Goal: Task Accomplishment & Management: Manage account settings

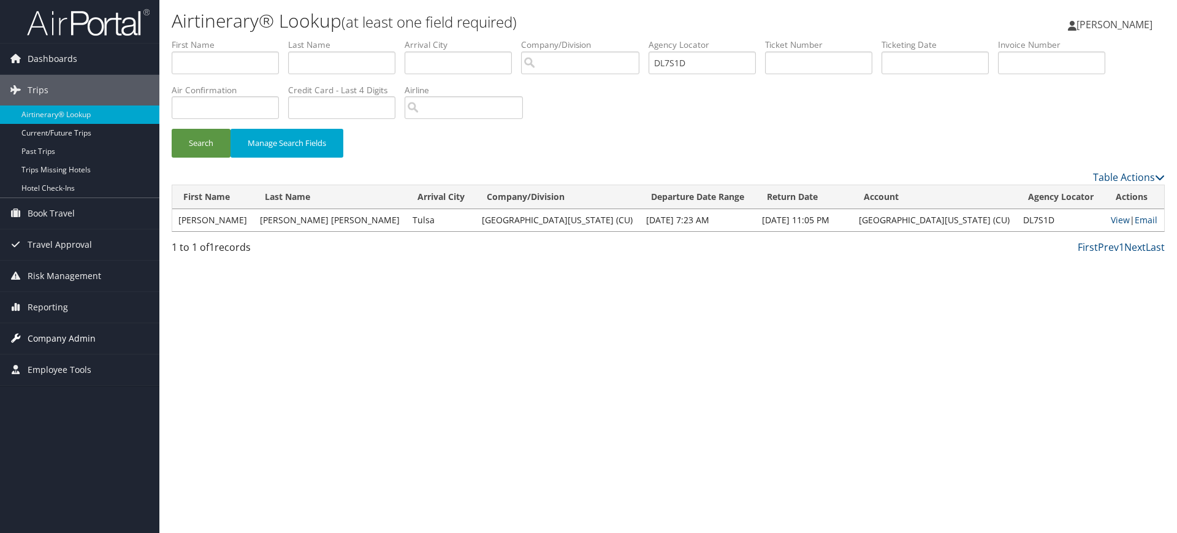
click at [77, 338] on span "Company Admin" at bounding box center [62, 338] width 68 height 31
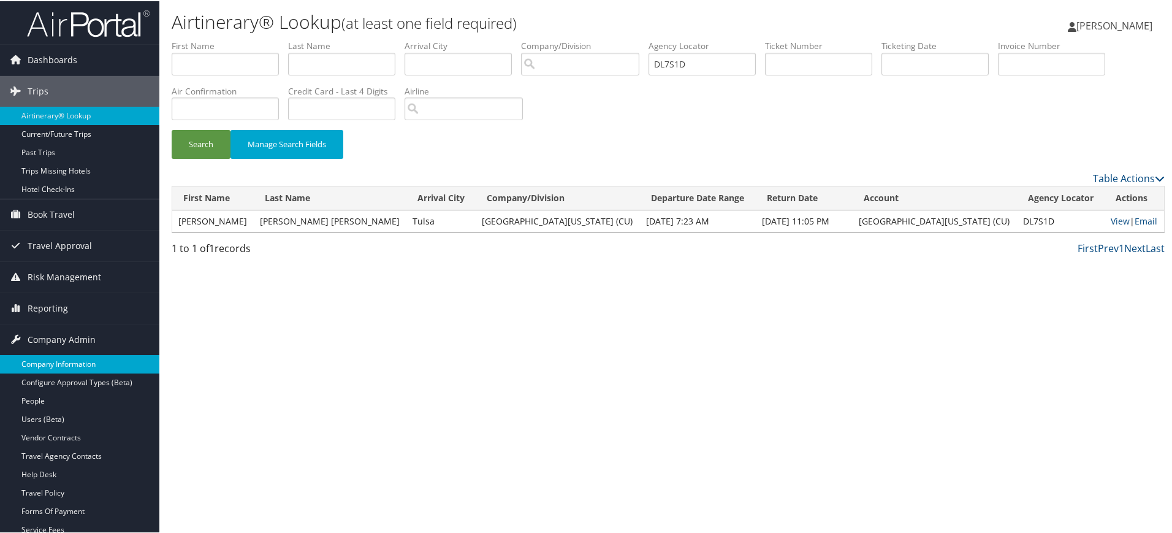
click at [79, 358] on link "Company Information" at bounding box center [79, 363] width 159 height 18
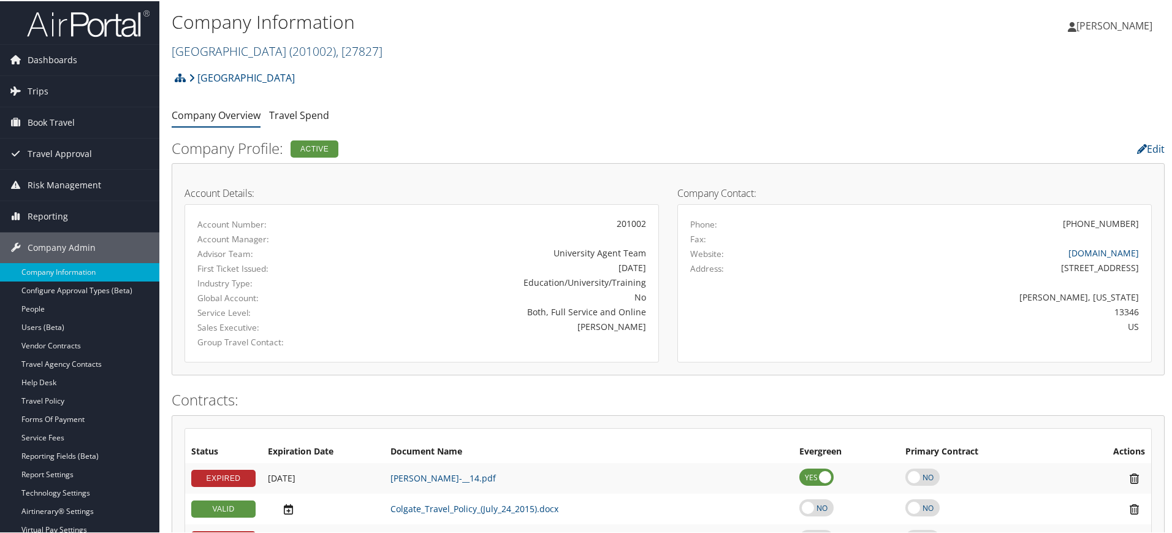
click at [305, 47] on span "( 201002 )" at bounding box center [312, 50] width 47 height 17
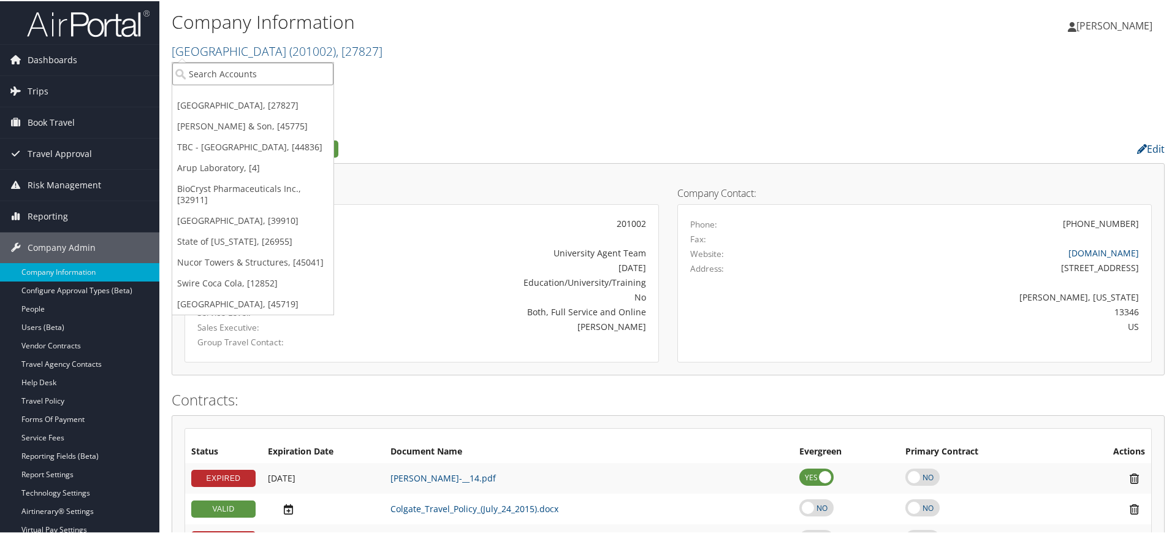
click at [243, 74] on input "search" at bounding box center [252, 72] width 161 height 23
paste input "[GEOGRAPHIC_DATA][US_STATE] (EMU)"
type input "[GEOGRAPHIC_DATA][US_STATE] (EMU)"
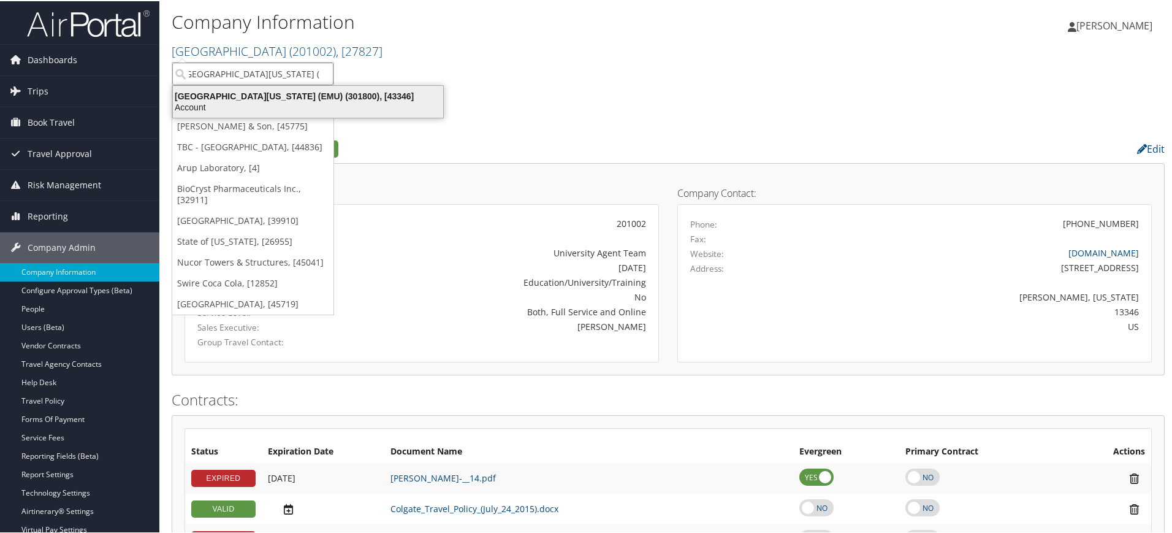
click at [300, 94] on div "Eastern Michigan University (EMU) (301800), [43346]" at bounding box center [307, 94] width 285 height 11
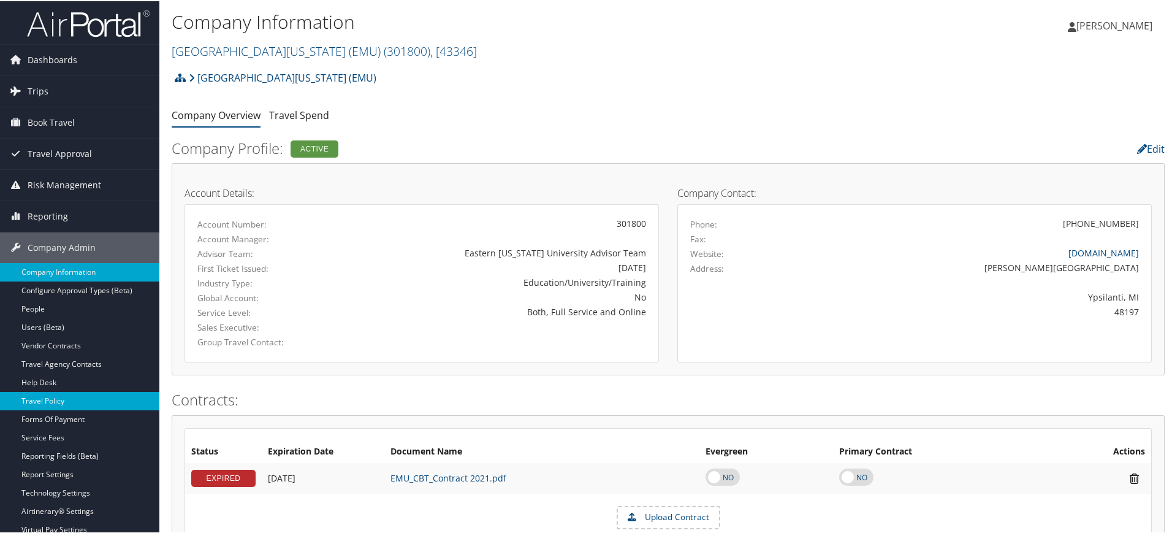
click at [64, 402] on link "Travel Policy" at bounding box center [79, 399] width 159 height 18
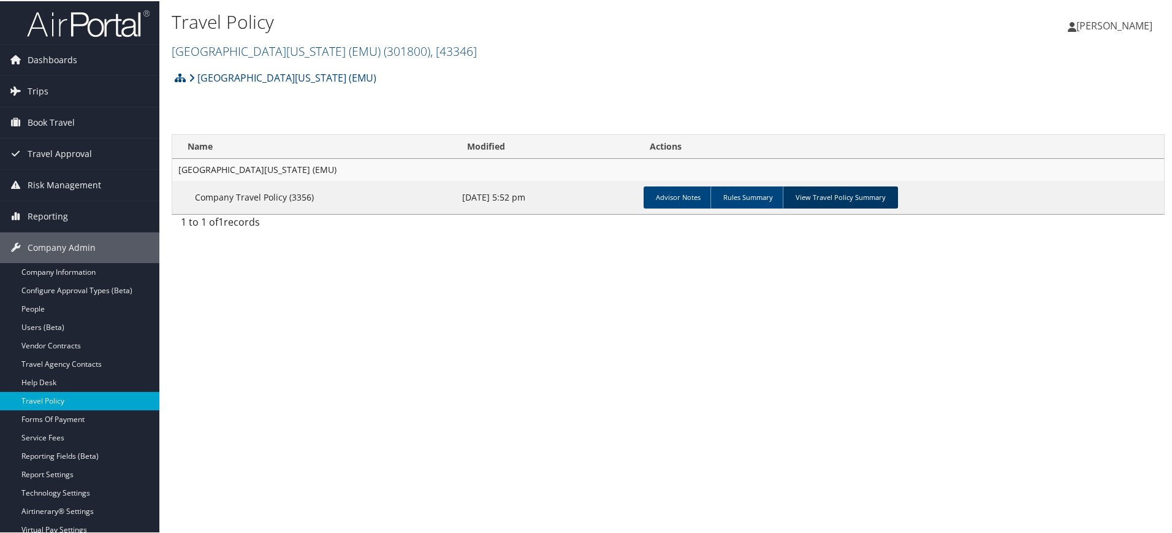
click at [875, 192] on link "View Travel Policy Summary" at bounding box center [840, 196] width 115 height 22
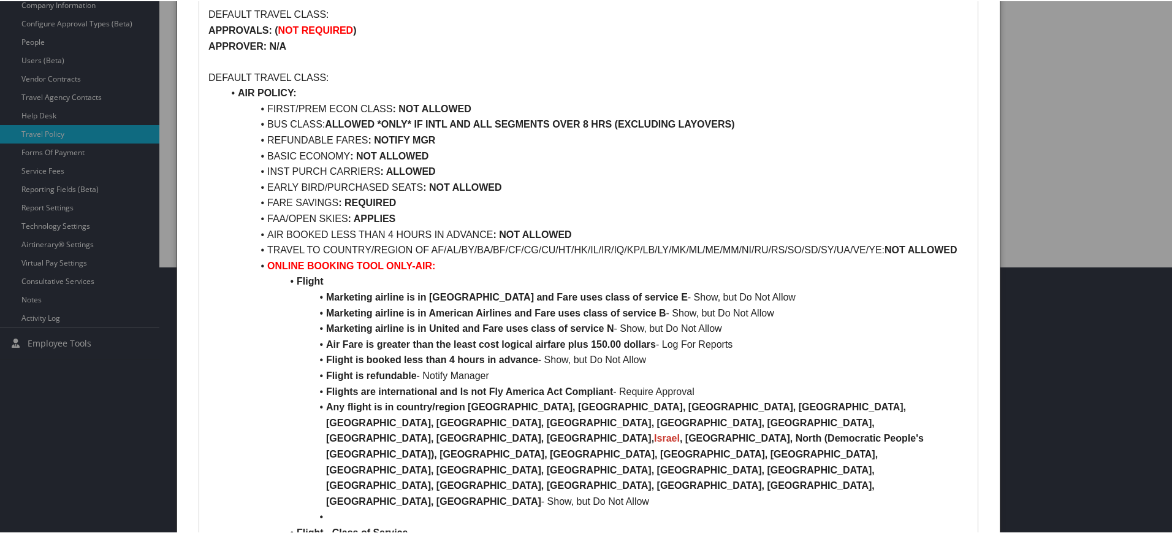
scroll to position [248, 0]
